Goal: Task Accomplishment & Management: Use online tool/utility

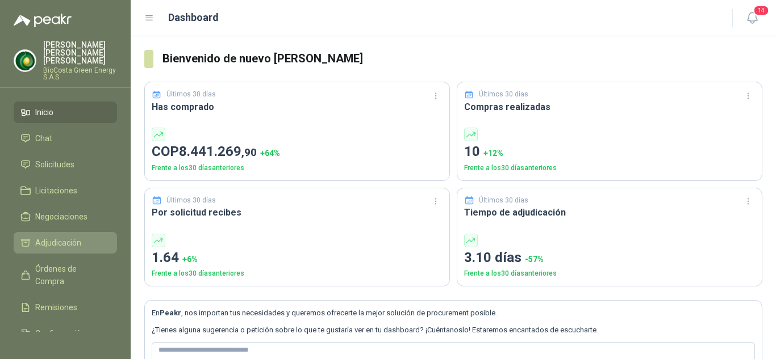
click at [73, 237] on span "Adjudicación" at bounding box center [58, 243] width 46 height 12
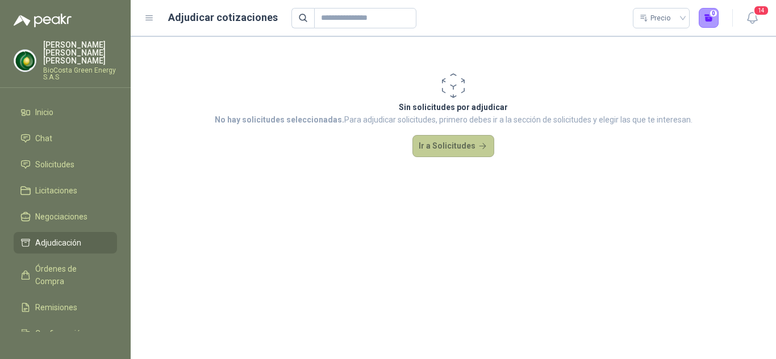
click at [455, 144] on button "Ir a Solicitudes" at bounding box center [453, 146] width 82 height 23
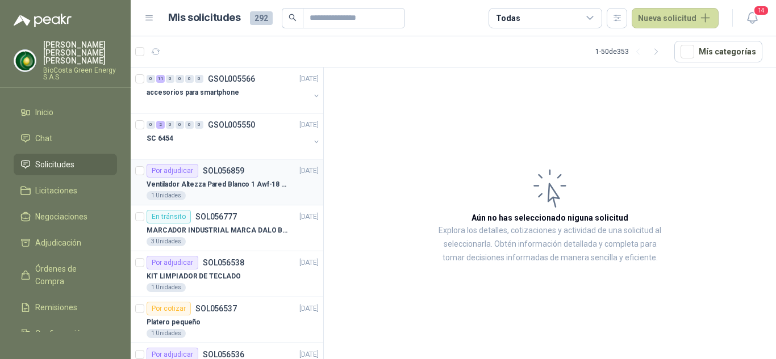
click at [232, 185] on p "Ventilador Altezza Pared Blanco 1 Awf-18 Pro Balinera" at bounding box center [216, 184] width 141 height 11
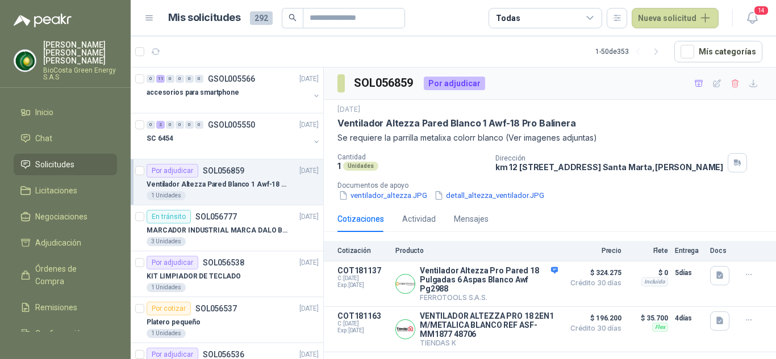
scroll to position [1, 0]
click at [744, 325] on icon "button" at bounding box center [749, 321] width 10 height 10
click at [536, 334] on button "Detalles" at bounding box center [530, 329] width 53 height 15
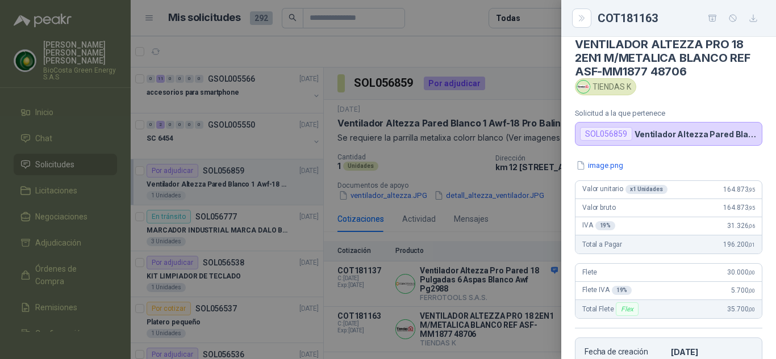
scroll to position [0, 0]
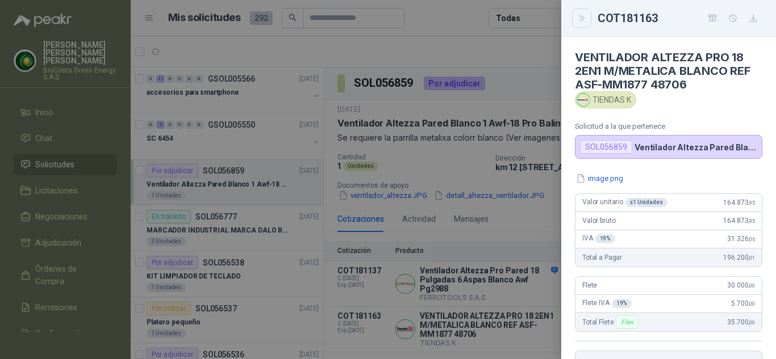
click at [584, 17] on icon "Close" at bounding box center [582, 19] width 10 height 10
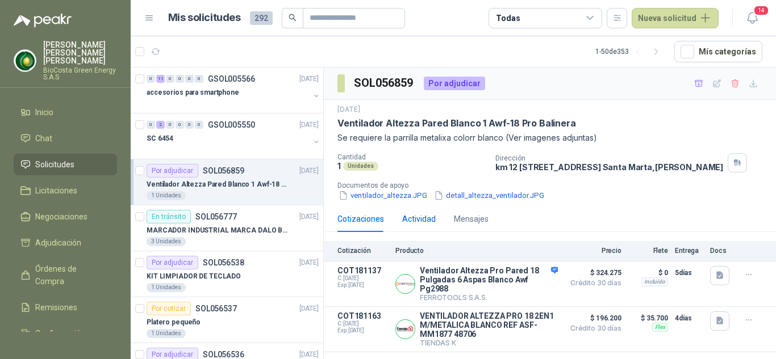
click at [417, 225] on div "Actividad" at bounding box center [418, 219] width 33 height 12
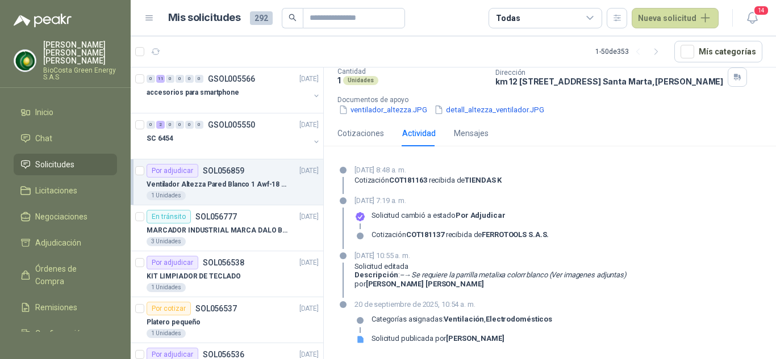
scroll to position [0, 0]
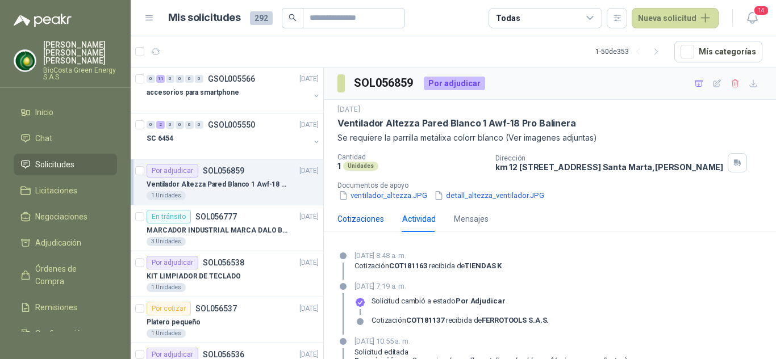
click at [354, 225] on div "Cotizaciones" at bounding box center [360, 219] width 47 height 12
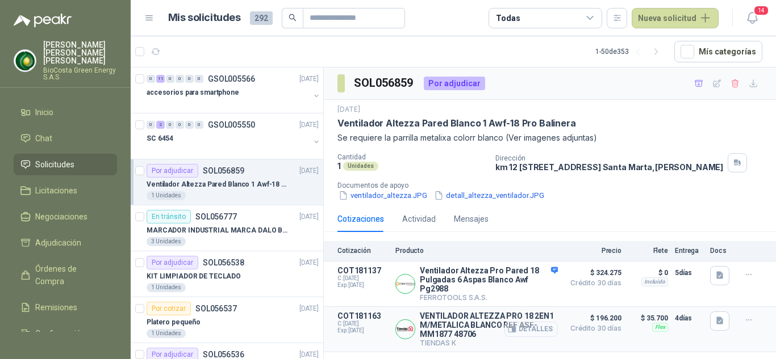
click at [521, 337] on button "Detalles" at bounding box center [530, 329] width 53 height 15
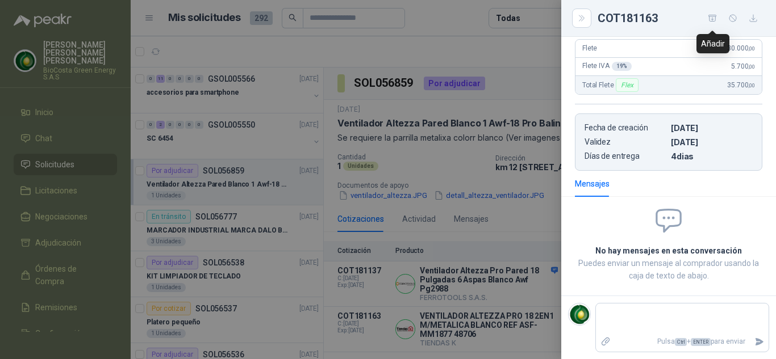
click at [714, 15] on icon "button" at bounding box center [712, 19] width 10 height 10
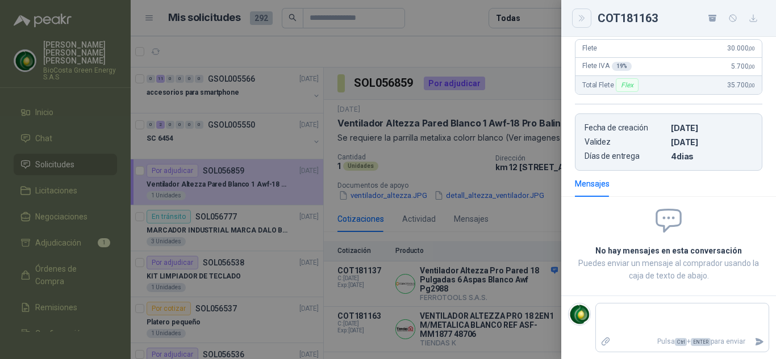
click at [581, 21] on icon "Close" at bounding box center [581, 18] width 5 height 6
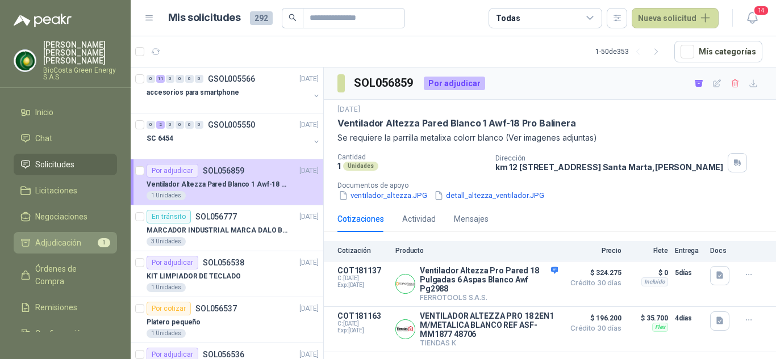
click at [60, 237] on span "Adjudicación" at bounding box center [58, 243] width 46 height 12
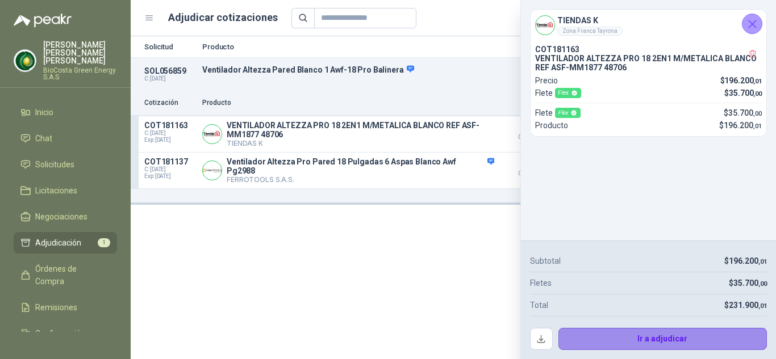
click at [665, 338] on button "Ir a adjudicar" at bounding box center [662, 339] width 209 height 23
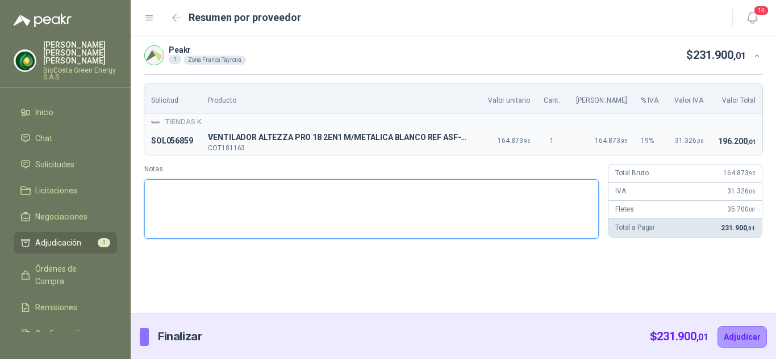
click at [289, 217] on textarea "Notas" at bounding box center [371, 209] width 454 height 60
type textarea "*"
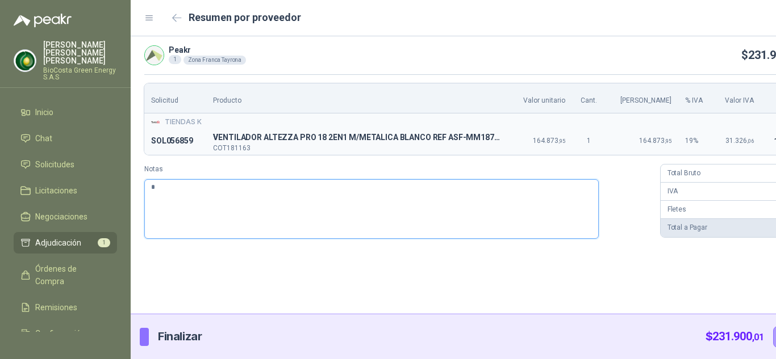
type textarea "**"
type textarea "***"
type textarea "*****"
type textarea "******"
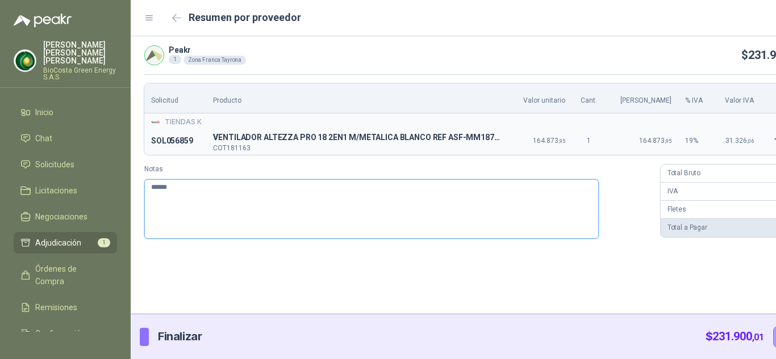
type textarea "*******"
type textarea "********"
type textarea "*********"
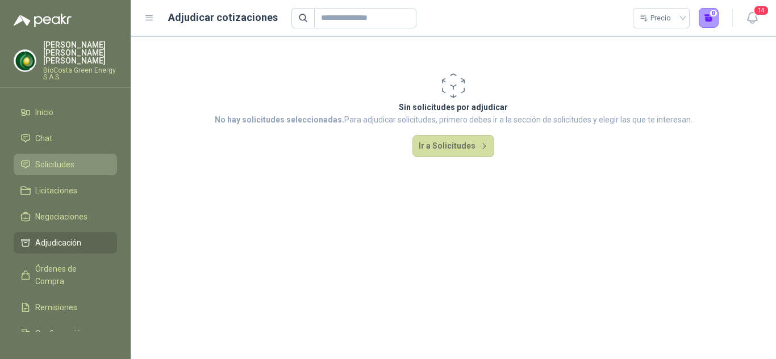
click at [90, 154] on link "Solicitudes" at bounding box center [65, 165] width 103 height 22
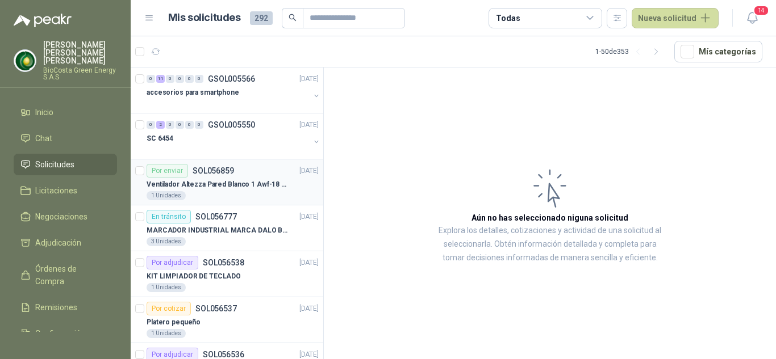
click at [252, 188] on p "Ventilador Altezza Pared Blanco 1 Awf-18 Pro Balinera" at bounding box center [216, 184] width 141 height 11
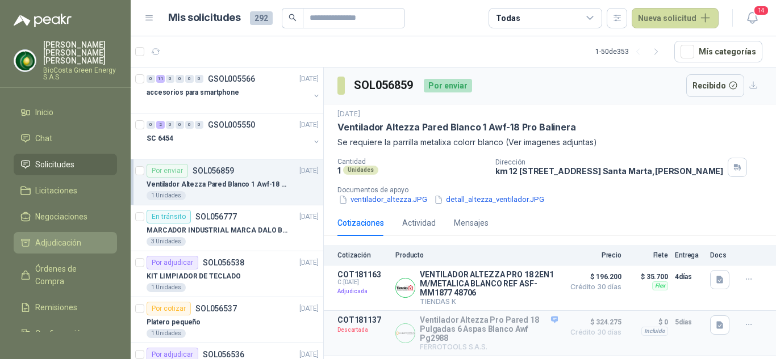
click at [50, 237] on span "Adjudicación" at bounding box center [58, 243] width 46 height 12
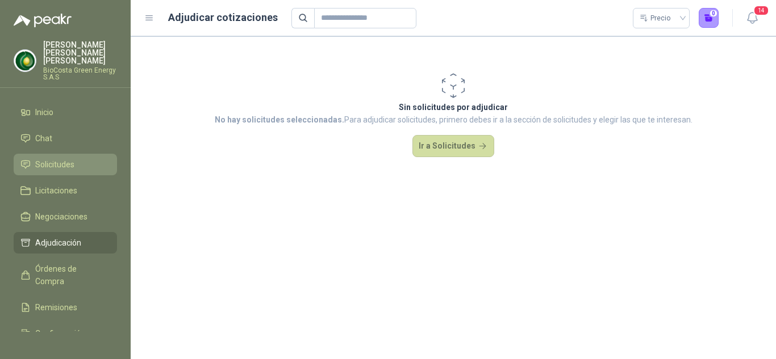
click at [81, 160] on li "Solicitudes" at bounding box center [65, 164] width 90 height 12
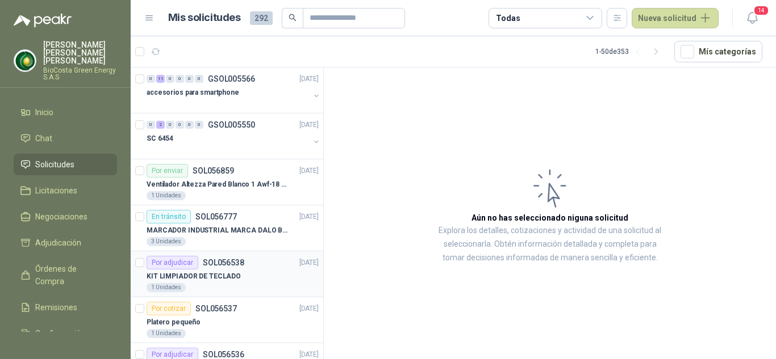
click at [241, 267] on div "Por adjudicar SOL056538" at bounding box center [195, 263] width 98 height 14
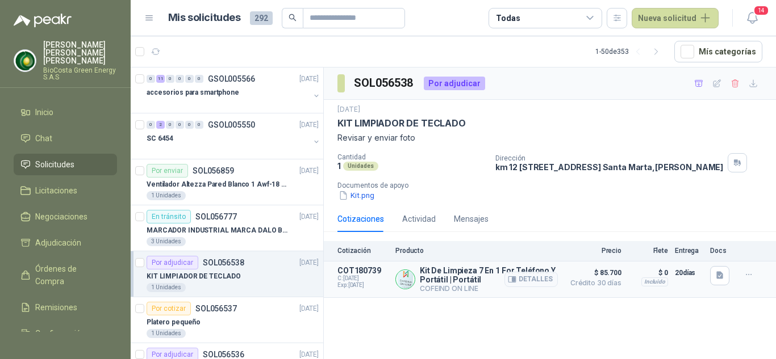
click at [574, 293] on p "$ 85.700 Crédito 30 días" at bounding box center [592, 279] width 57 height 27
click at [542, 287] on button "Detalles" at bounding box center [530, 279] width 53 height 15
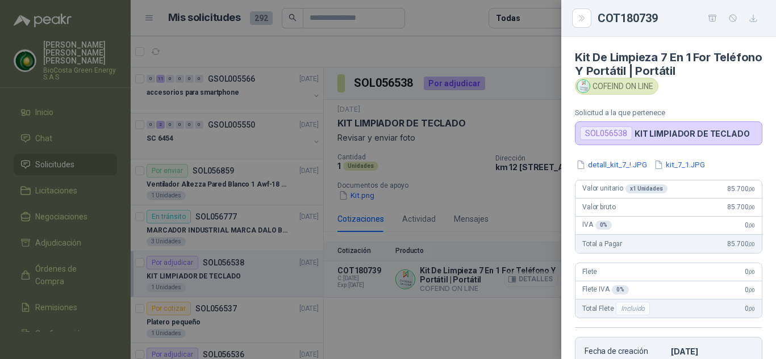
scroll to position [218, 0]
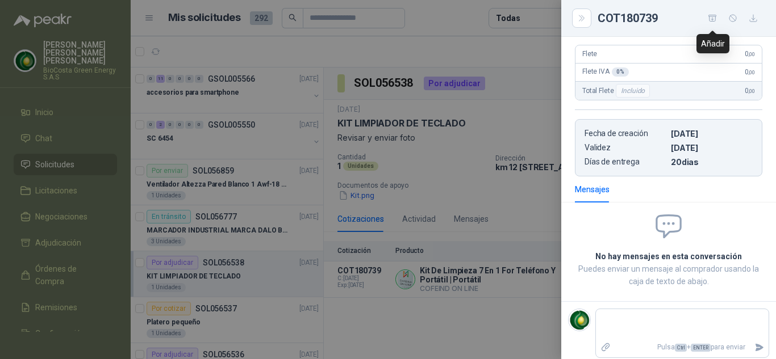
click at [713, 22] on icon "button" at bounding box center [712, 19] width 10 height 10
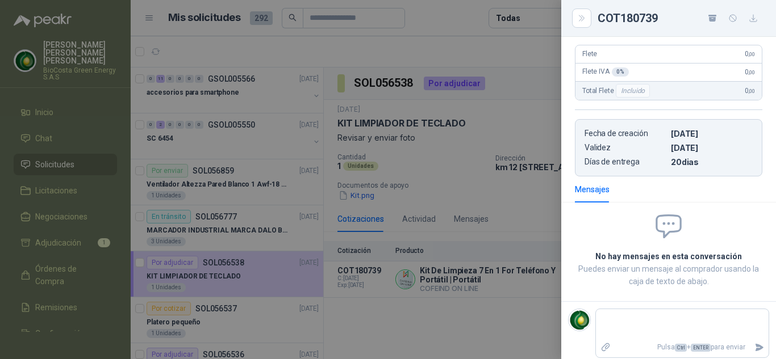
click at [62, 237] on div at bounding box center [388, 179] width 776 height 359
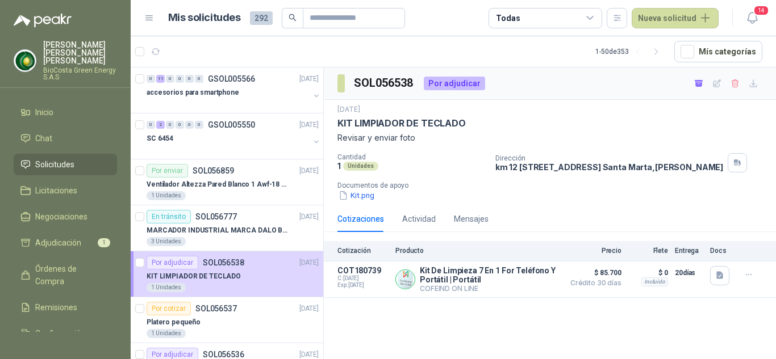
click at [62, 237] on span "Adjudicación" at bounding box center [58, 243] width 46 height 12
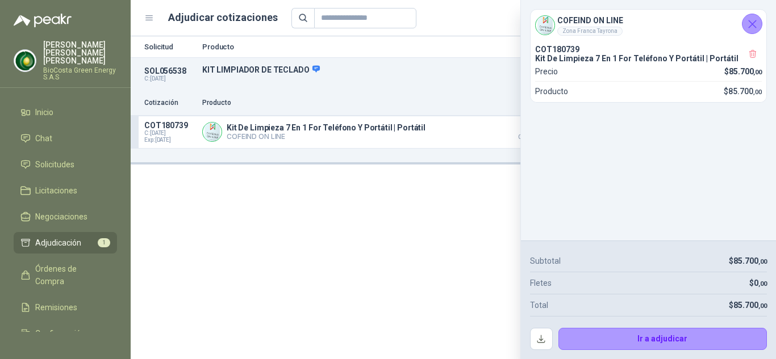
click at [759, 19] on icon "Cerrar" at bounding box center [752, 24] width 14 height 14
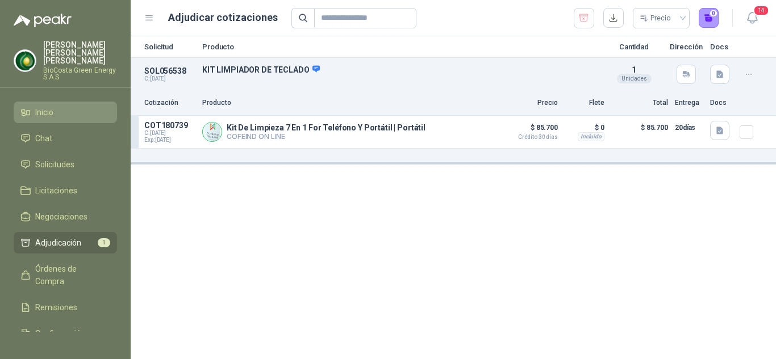
click at [64, 107] on li "Inicio" at bounding box center [65, 112] width 90 height 12
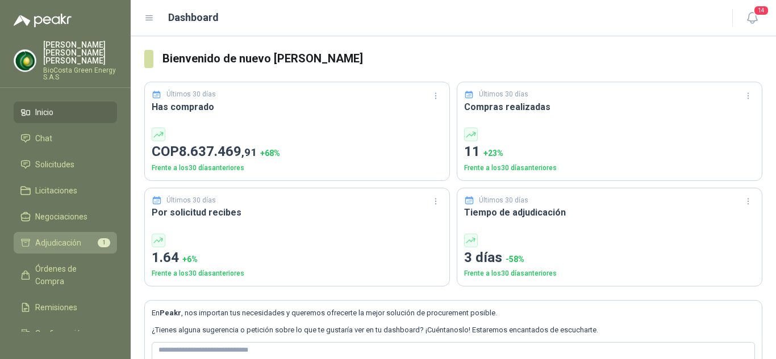
click at [70, 237] on span "Adjudicación" at bounding box center [58, 243] width 46 height 12
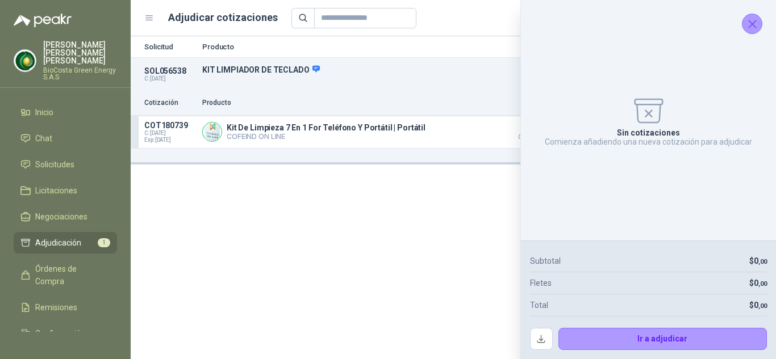
click at [752, 24] on icon "Cerrar" at bounding box center [751, 23] width 7 height 7
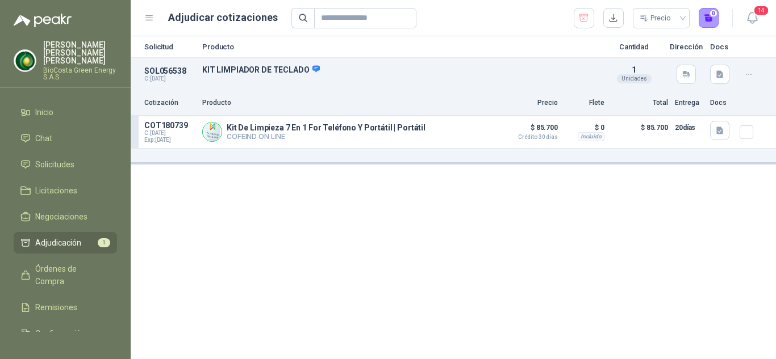
click at [751, 76] on icon "button" at bounding box center [749, 75] width 10 height 10
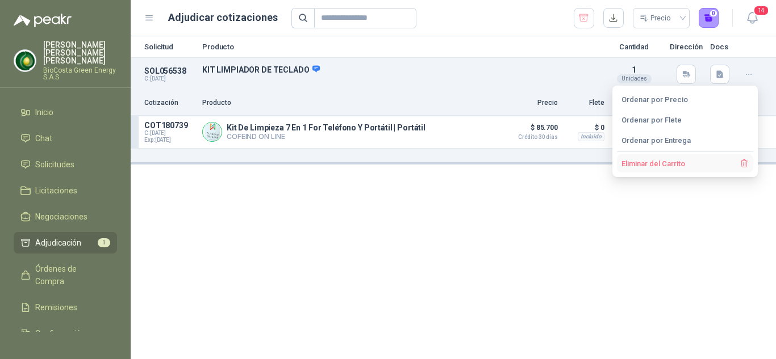
click at [713, 170] on button "Eliminar del Carrito" at bounding box center [685, 163] width 136 height 18
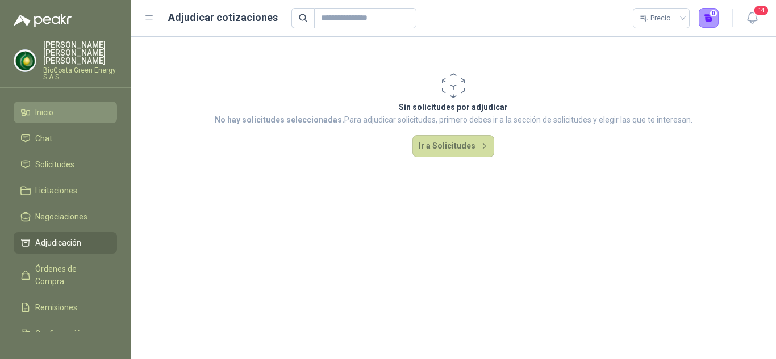
click at [41, 106] on span "Inicio" at bounding box center [44, 112] width 18 height 12
